Goal: Use online tool/utility: Utilize a website feature to perform a specific function

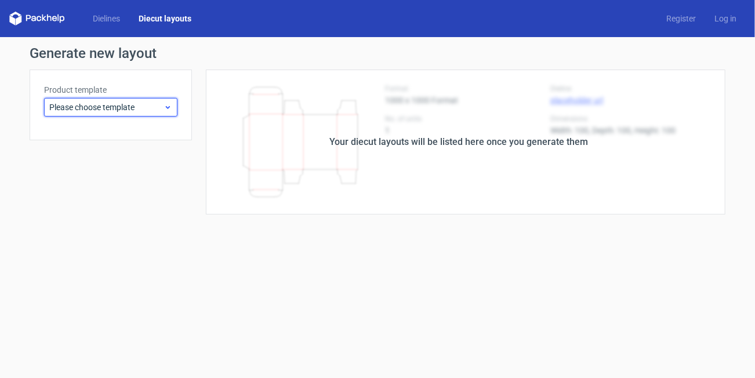
click at [131, 114] on div "Please choose template" at bounding box center [110, 107] width 133 height 19
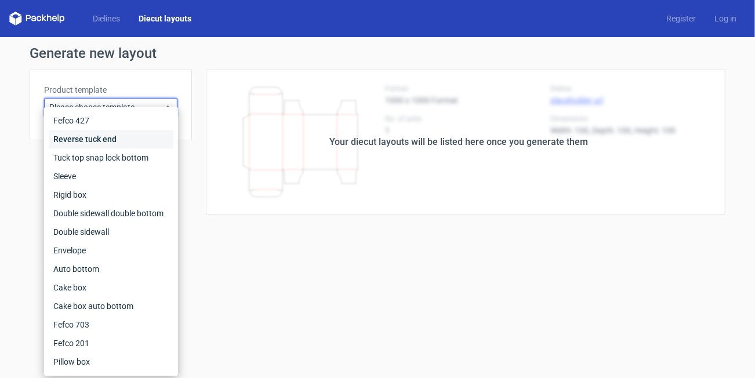
click at [119, 139] on div "Reverse tuck end" at bounding box center [111, 139] width 125 height 19
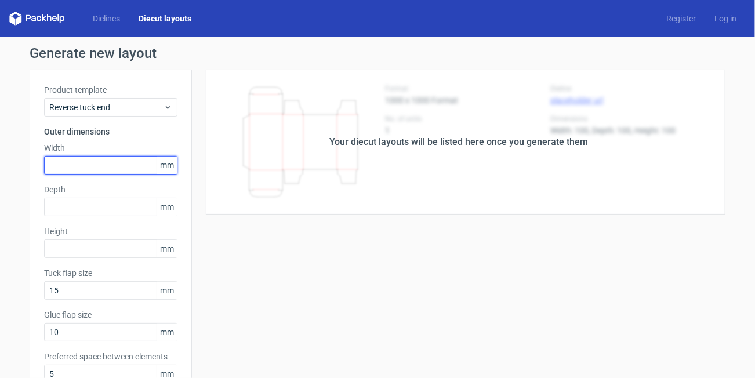
click at [81, 172] on input "text" at bounding box center [110, 165] width 133 height 19
type input "82"
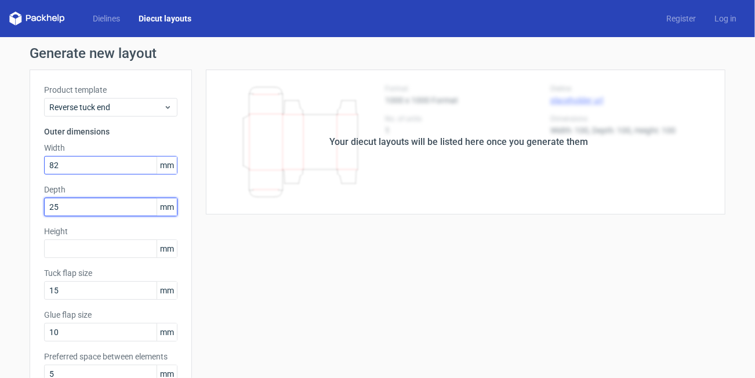
type input "25"
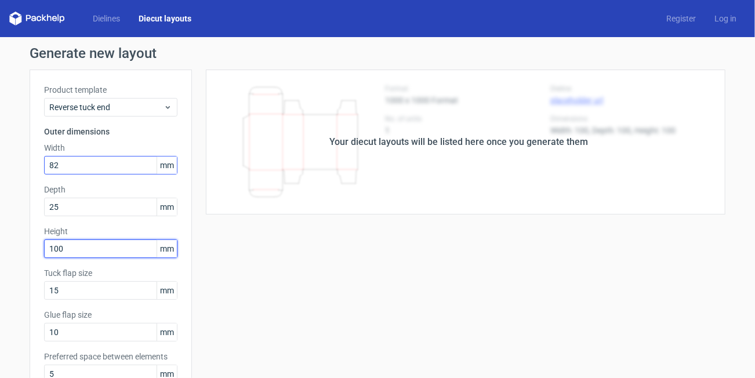
type input "100"
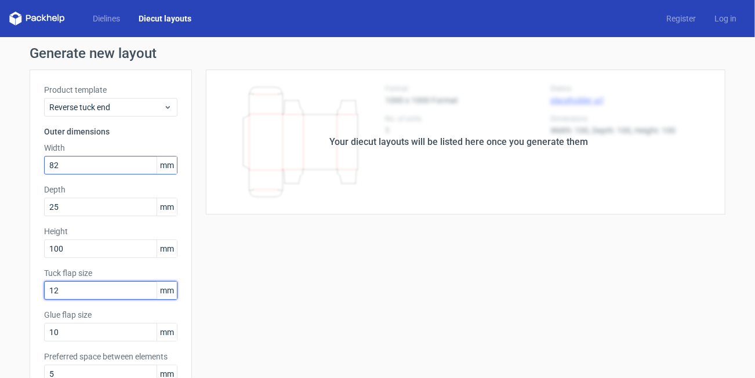
type input "12"
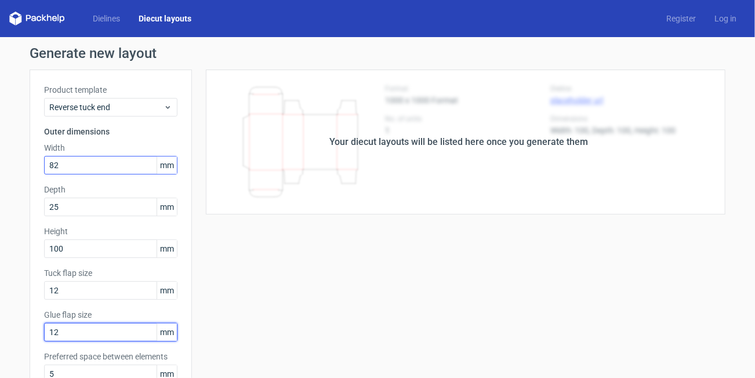
type input "12"
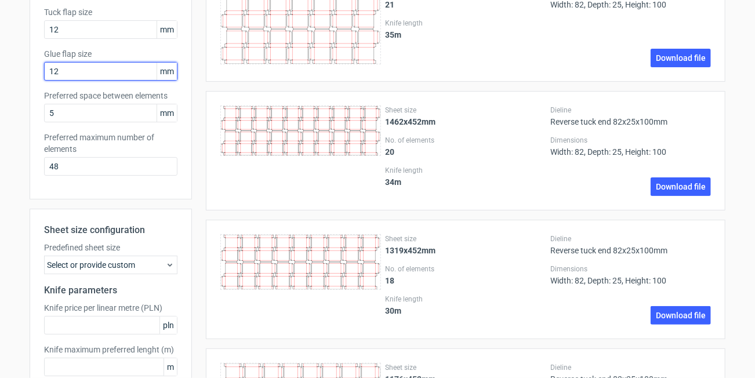
scroll to position [289, 0]
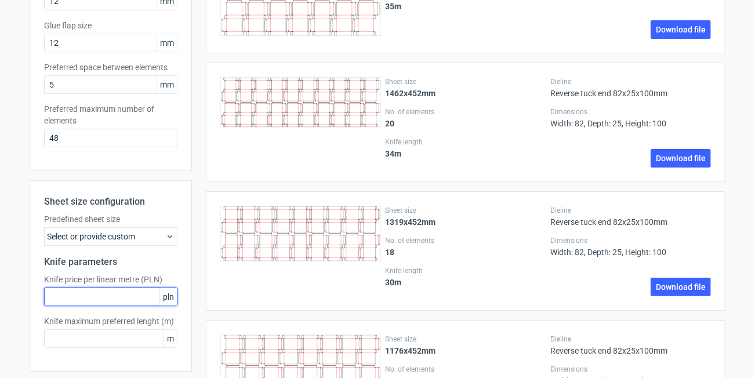
click at [94, 292] on input "text" at bounding box center [110, 297] width 133 height 19
click at [135, 231] on div "Select or provide custom" at bounding box center [110, 236] width 133 height 19
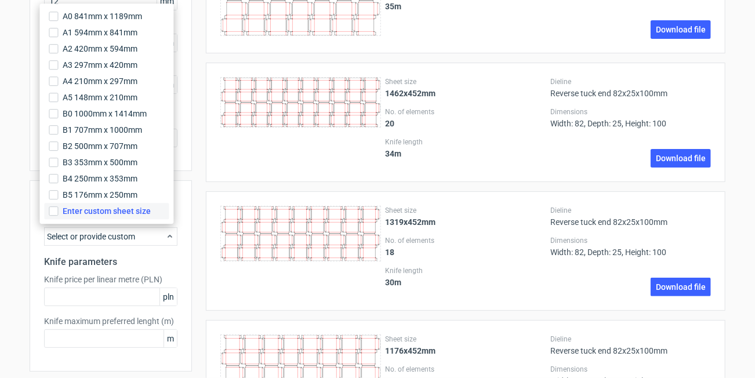
click at [104, 212] on span "Enter custom sheet size" at bounding box center [107, 211] width 88 height 12
click at [58, 212] on input "Enter custom sheet size" at bounding box center [53, 210] width 9 height 9
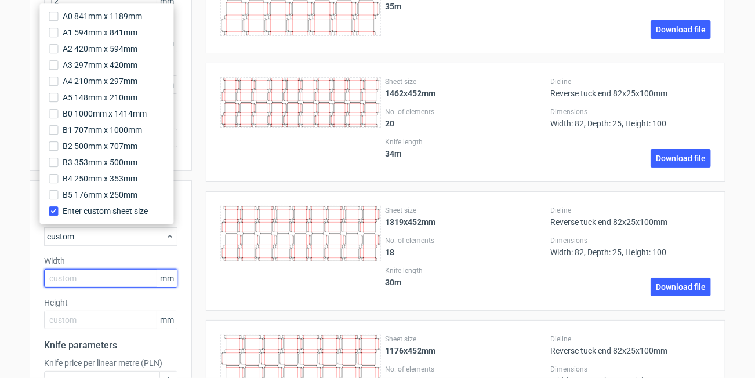
click at [86, 280] on input "text" at bounding box center [110, 278] width 133 height 19
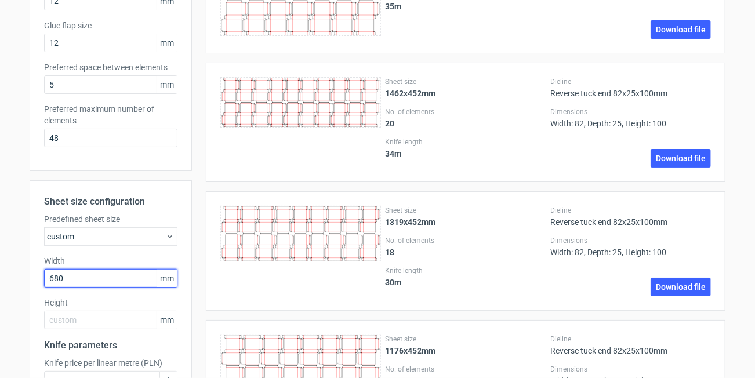
type input "680"
type input "500"
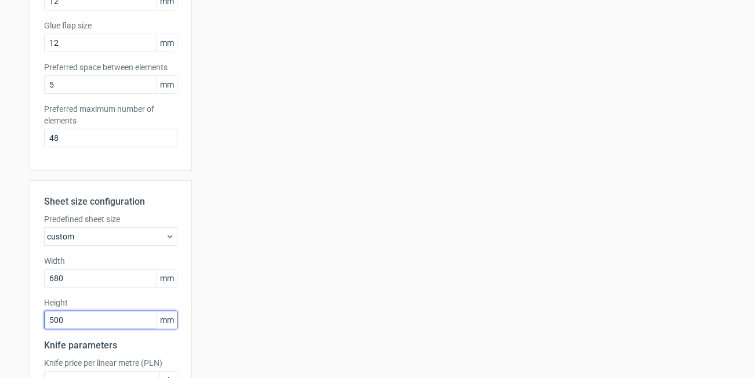
scroll to position [0, 0]
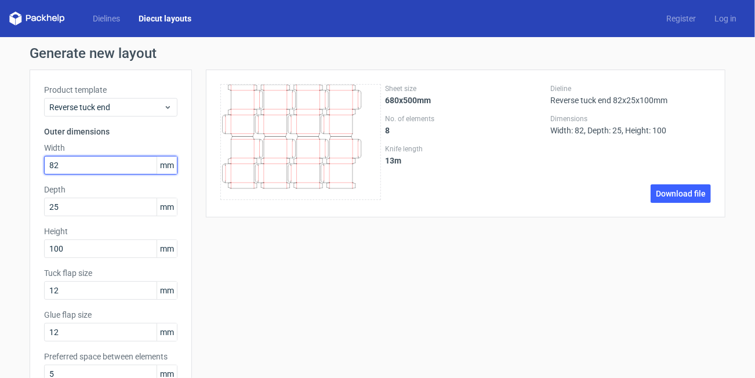
click at [100, 165] on input "82" at bounding box center [110, 165] width 133 height 19
type input "8"
type input "9"
type input "92"
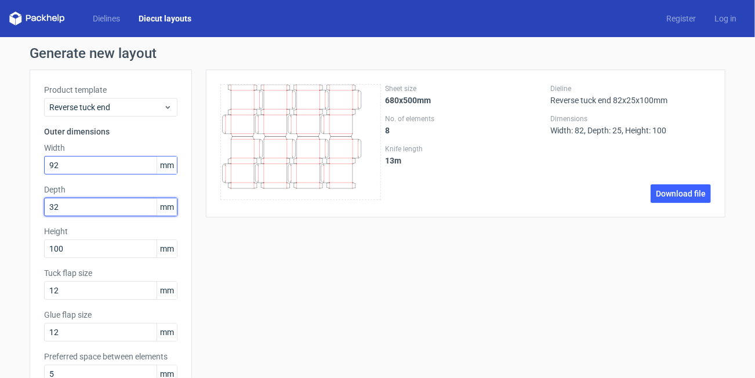
type input "32"
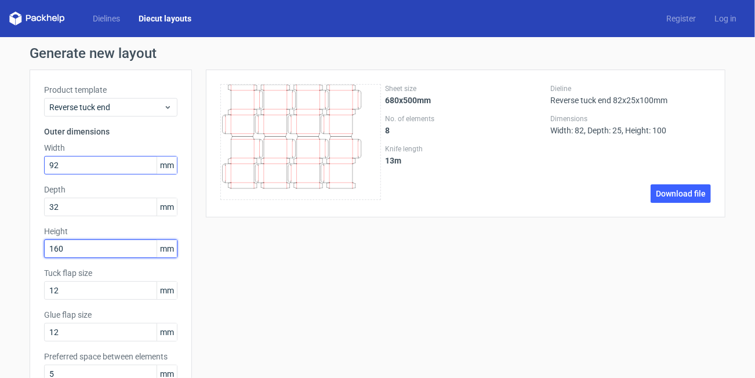
type input "160"
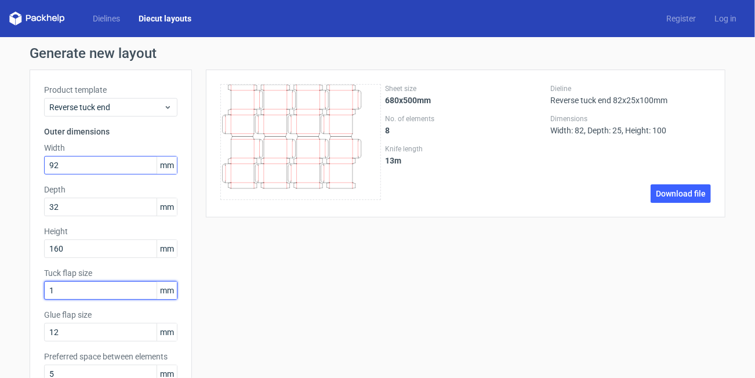
type input "12"
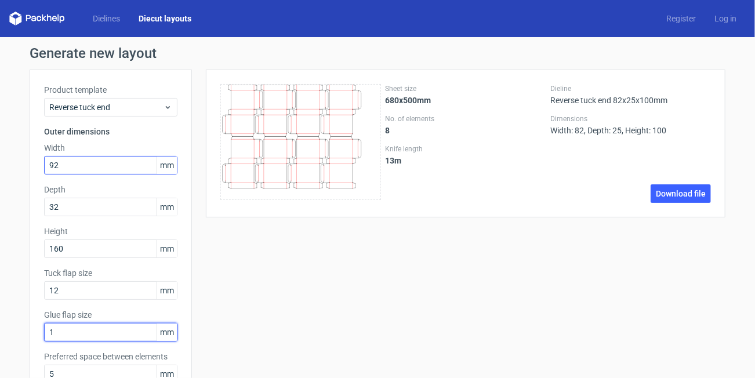
type input "12"
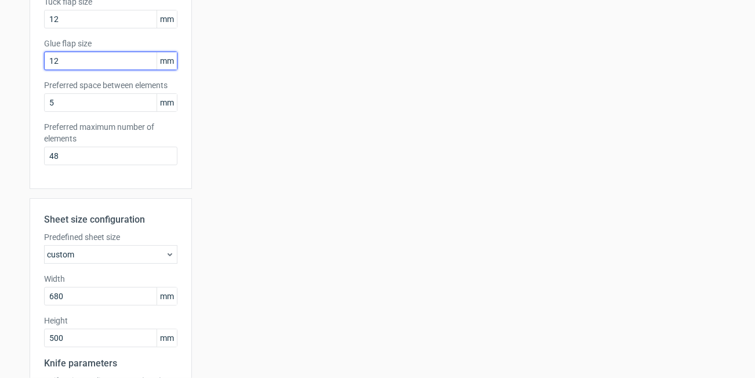
scroll to position [289, 0]
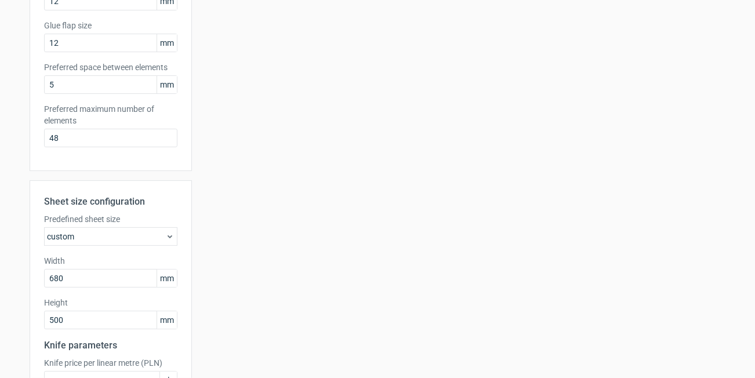
click at [172, 235] on div "custom" at bounding box center [110, 236] width 133 height 19
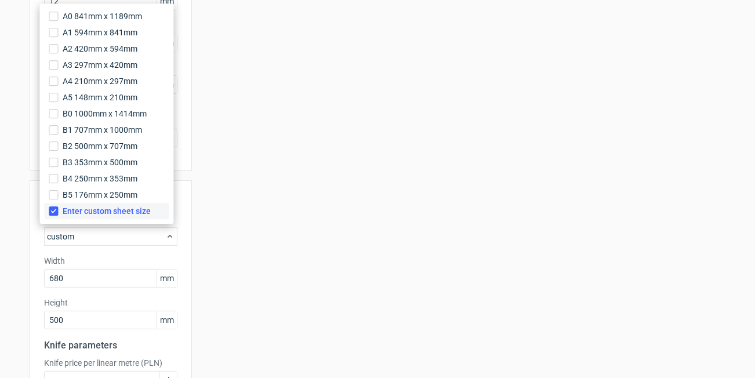
click at [82, 213] on span "Enter custom sheet size" at bounding box center [107, 211] width 88 height 12
click at [58, 213] on input "Enter custom sheet size" at bounding box center [53, 210] width 9 height 9
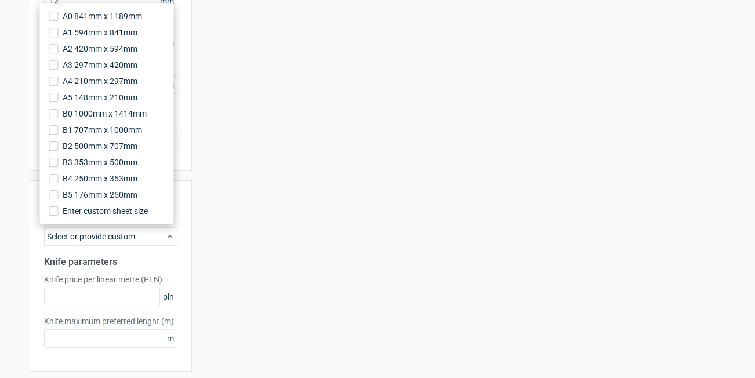
click at [370, 242] on div "Sheet size 680x500mm No. of elements 4 Knife length 9 m Dieline Reverse tuck en…" at bounding box center [458, 94] width 533 height 629
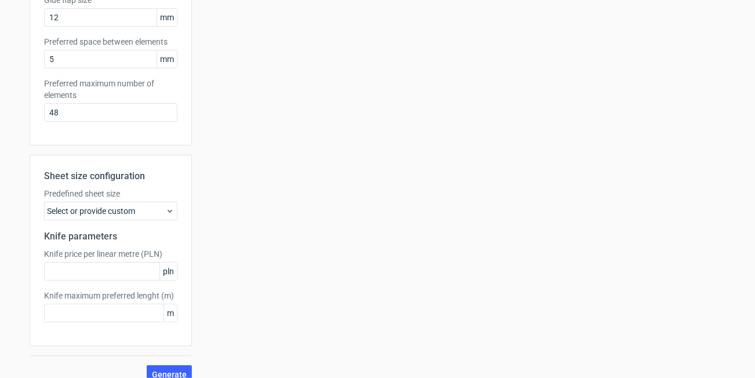
scroll to position [328, 0]
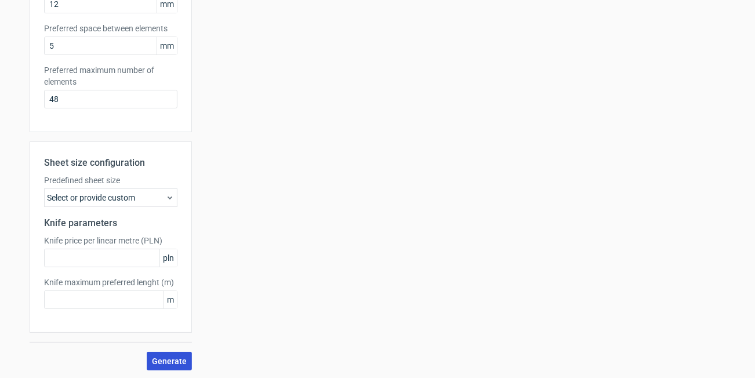
click at [168, 357] on span "Generate" at bounding box center [169, 361] width 35 height 8
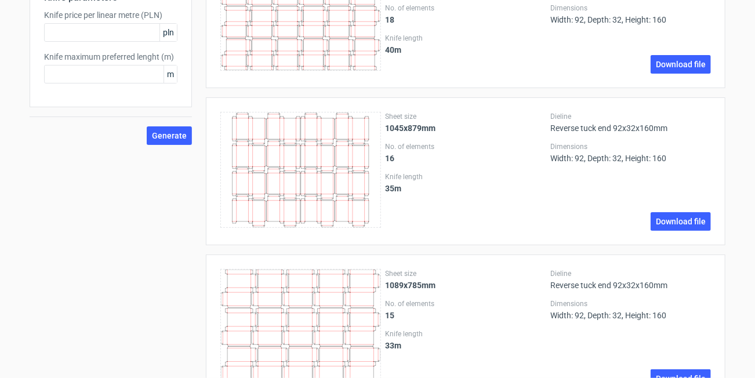
scroll to position [322, 0]
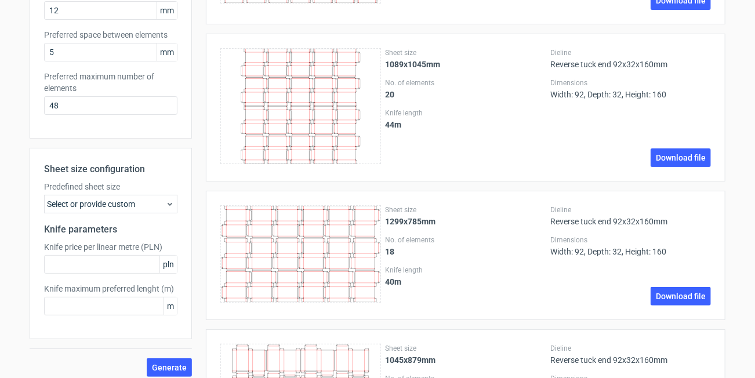
click at [137, 205] on div "Select or provide custom" at bounding box center [110, 204] width 133 height 19
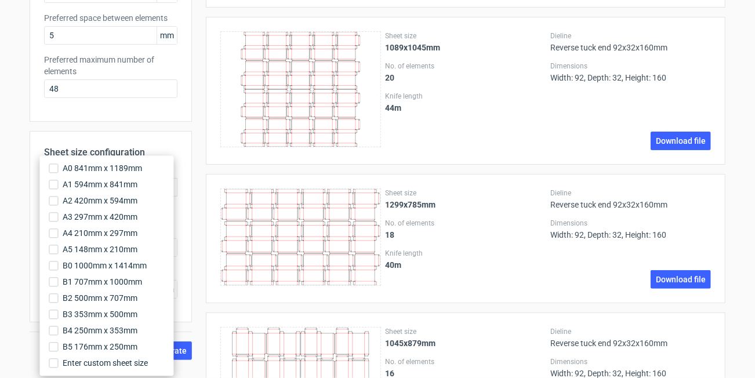
scroll to position [380, 0]
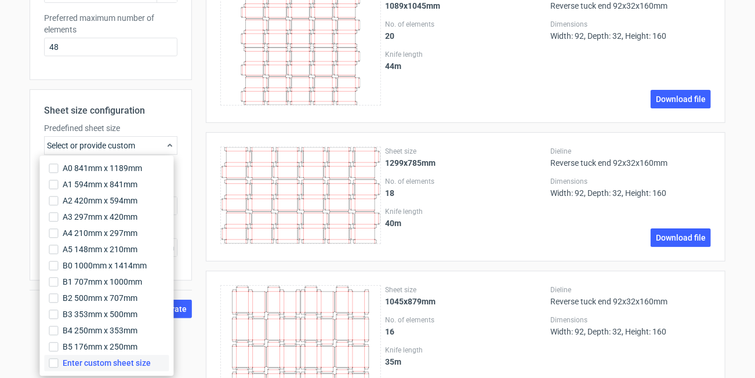
click at [104, 364] on span "Enter custom sheet size" at bounding box center [107, 363] width 88 height 12
click at [58, 364] on input "Enter custom sheet size" at bounding box center [53, 362] width 9 height 9
click at [222, 272] on div "Sheet size 1045x879mm No. of elements 16 Knife length 35 m Dieline Reverse tuck…" at bounding box center [465, 345] width 519 height 148
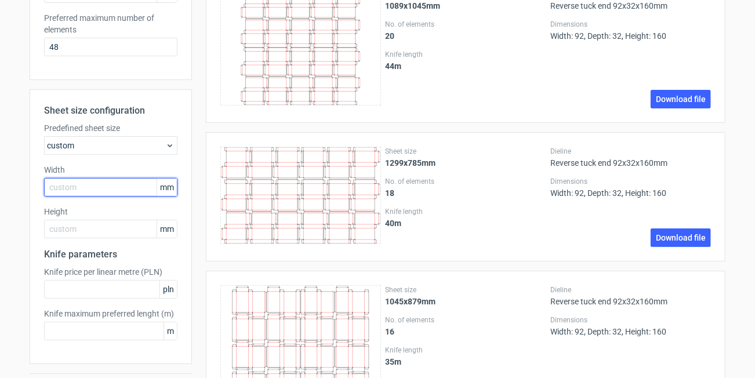
click at [118, 190] on input "text" at bounding box center [110, 187] width 133 height 19
type input "650"
type input "500"
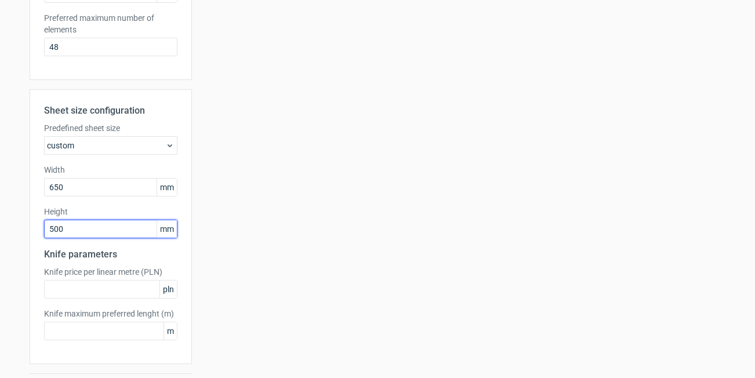
scroll to position [0, 0]
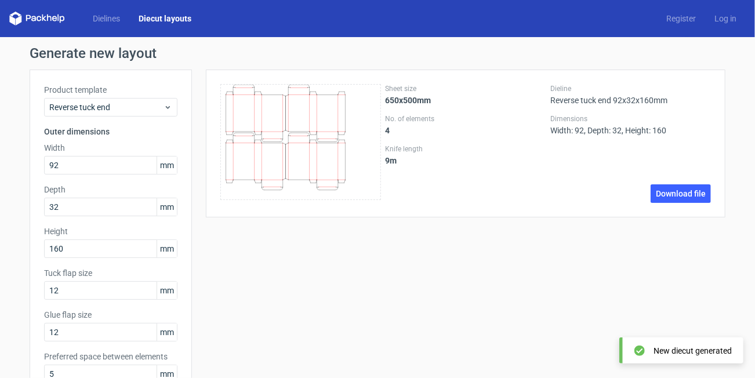
click at [72, 182] on div "Product template Reverse tuck end Outer dimensions Width 92 mm Depth 32 mm Heig…" at bounding box center [111, 265] width 162 height 391
